Goal: Information Seeking & Learning: Find contact information

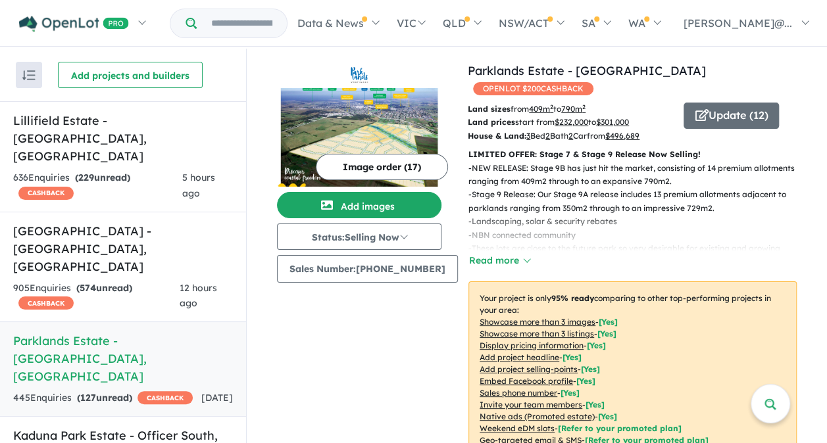
click at [132, 392] on strong "( 127 unread)" at bounding box center [104, 398] width 55 height 12
click at [128, 332] on h5 "Parklands Estate - Wonthaggi , VIC" at bounding box center [123, 358] width 220 height 53
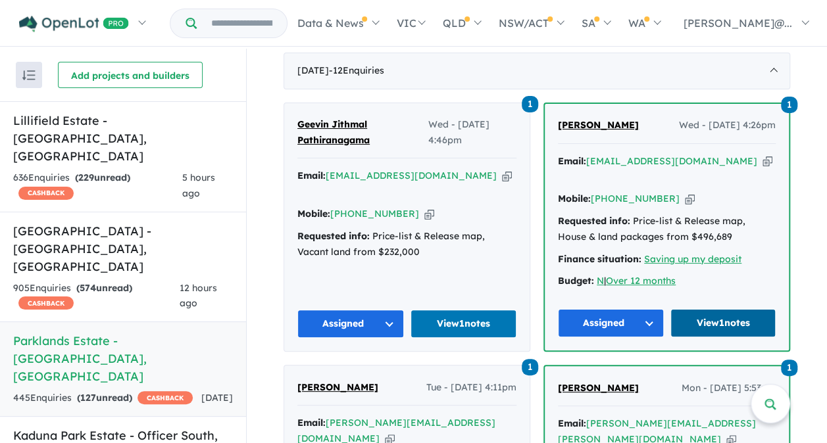
scroll to position [460, 0]
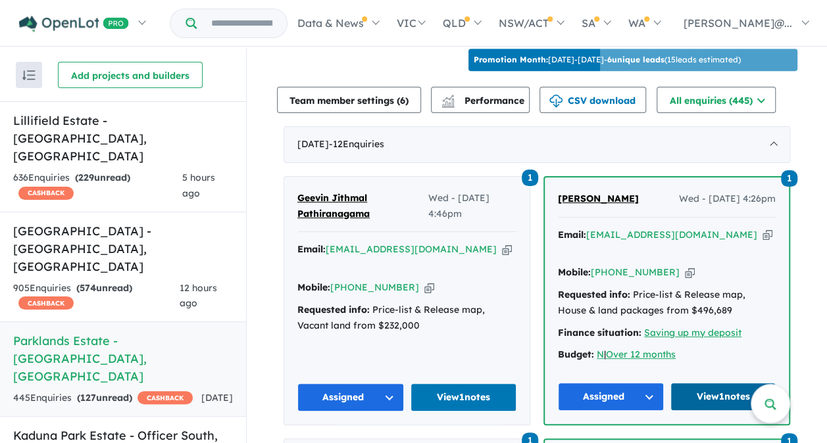
click at [720, 383] on link "View 1 notes" at bounding box center [723, 397] width 106 height 28
drag, startPoint x: 401, startPoint y: 263, endPoint x: 348, endPoint y: 260, distance: 53.3
click at [348, 280] on div "Mobile: +61 409 407 211 Copied!" at bounding box center [406, 288] width 219 height 16
copy link "409 407 211"
click at [477, 319] on div "1 Geevin Jithmal Pathiranagama Wed - 17/09/2025, 4:46pm Email: geevin07@hotmail…" at bounding box center [406, 301] width 245 height 249
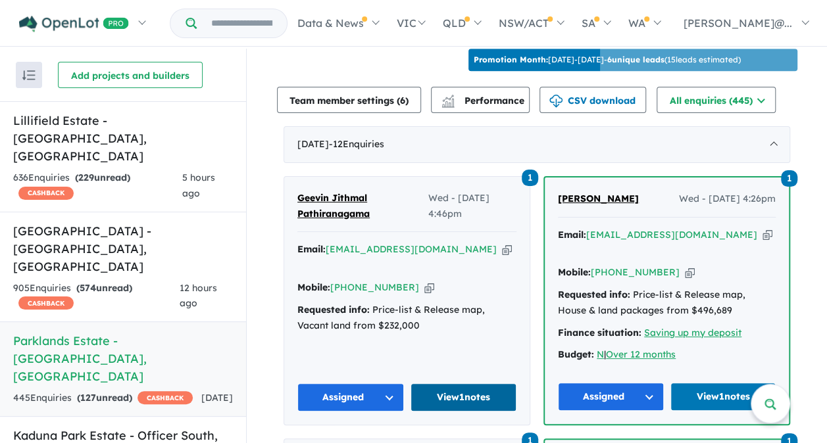
click at [474, 383] on link "View 1 notes" at bounding box center [463, 397] width 107 height 28
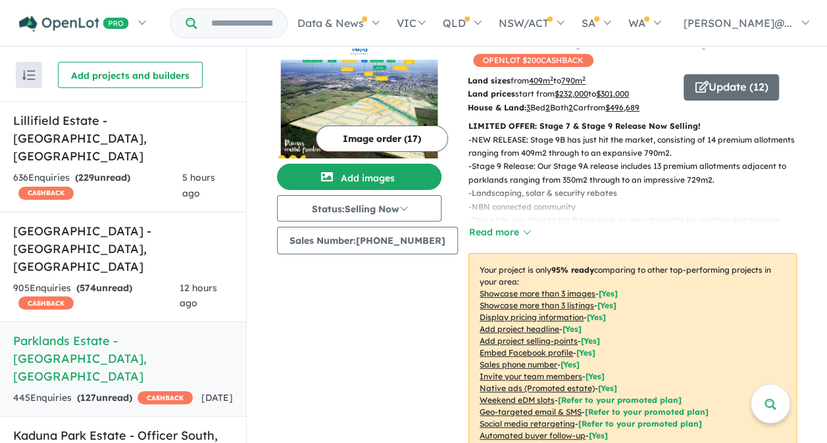
scroll to position [0, 0]
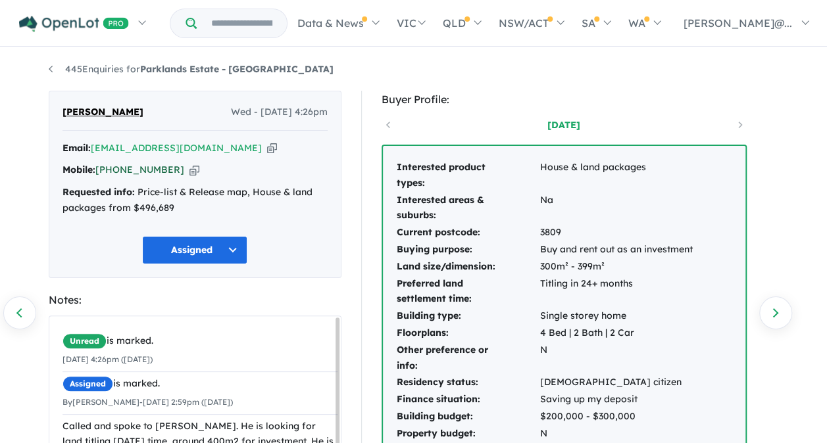
drag, startPoint x: 166, startPoint y: 169, endPoint x: 114, endPoint y: 175, distance: 51.6
click at [114, 175] on div "Mobile: [PHONE_NUMBER] Copied!" at bounding box center [194, 170] width 265 height 16
copy link "413 137 621"
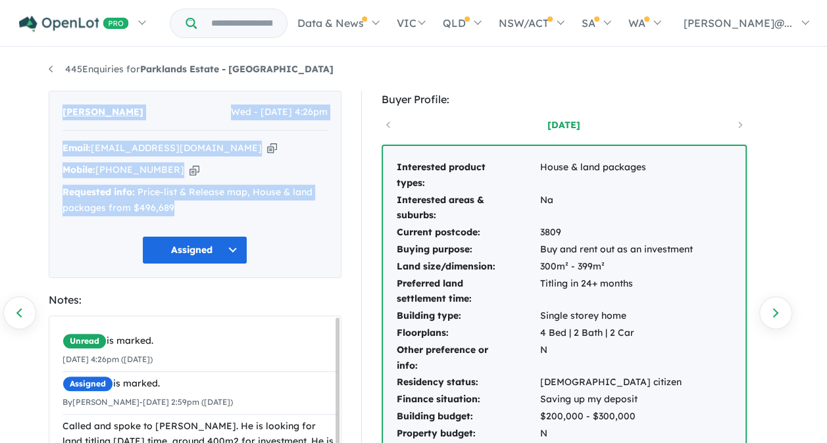
drag, startPoint x: 56, startPoint y: 107, endPoint x: 194, endPoint y: 212, distance: 174.0
click at [194, 212] on div "[PERSON_NAME] Wed - [DATE] 4:26pm Email: [EMAIL_ADDRESS][DOMAIN_NAME] Copied! M…" at bounding box center [195, 184] width 293 height 187
copy div "[PERSON_NAME] Wed - [DATE] 4:26pm Email: [EMAIL_ADDRESS][DOMAIN_NAME] Copied! M…"
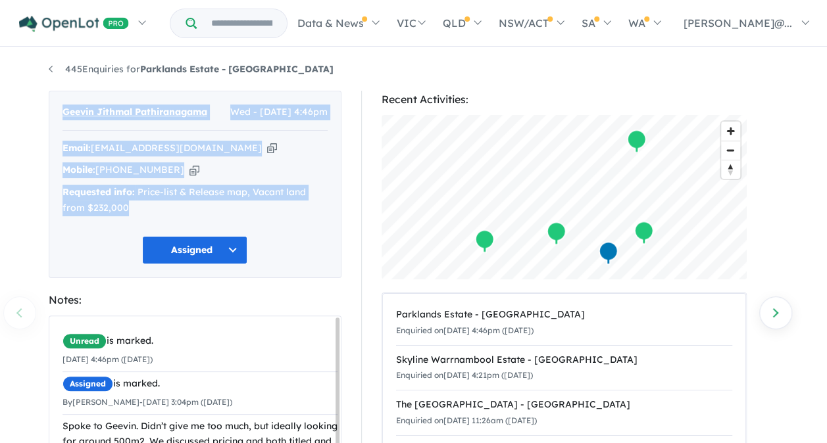
drag, startPoint x: 58, startPoint y: 109, endPoint x: 132, endPoint y: 206, distance: 122.5
click at [132, 206] on div "Geevin Jithmal Pathiranagama Wed - 17/09/2025, 4:46pm Email: geevin07@hotmail.c…" at bounding box center [195, 184] width 293 height 187
copy div "Geevin Jithmal Pathiranagama Wed - 17/09/2025, 4:46pm Email: geevin07@hotmail.c…"
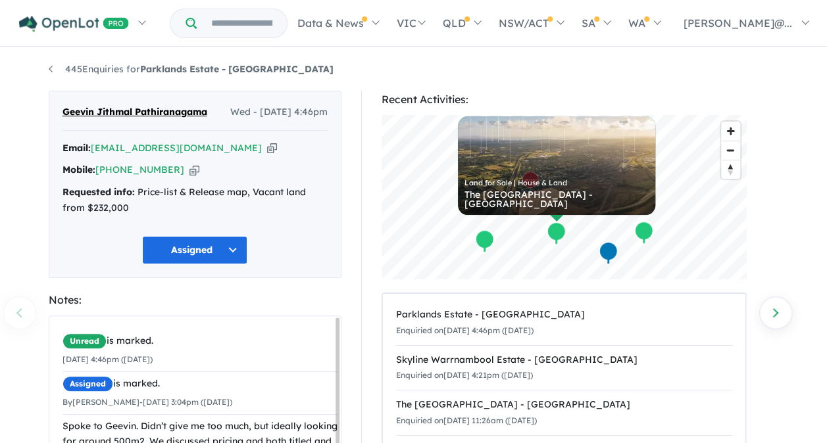
click at [374, 272] on div "Recent Activities: © Mapbox © OpenStreetMap Improve this map Land for Sale | Ho…" at bounding box center [570, 358] width 418 height 535
